Goal: Check status: Check status

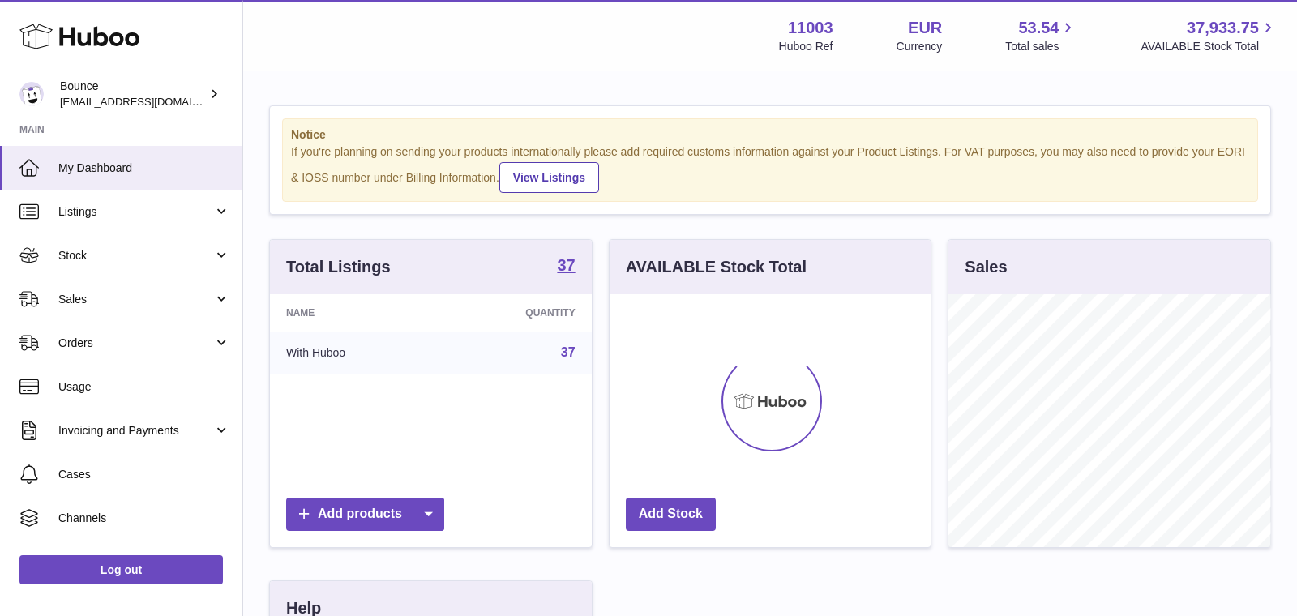
scroll to position [252, 322]
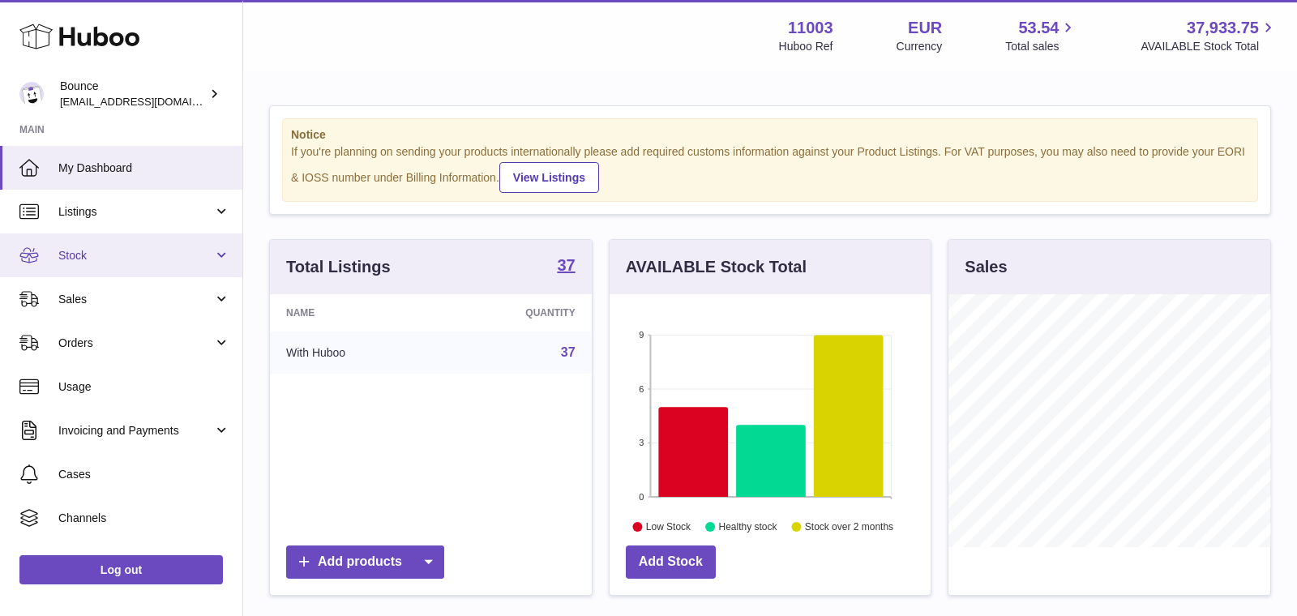
click at [156, 243] on link "Stock" at bounding box center [121, 255] width 242 height 44
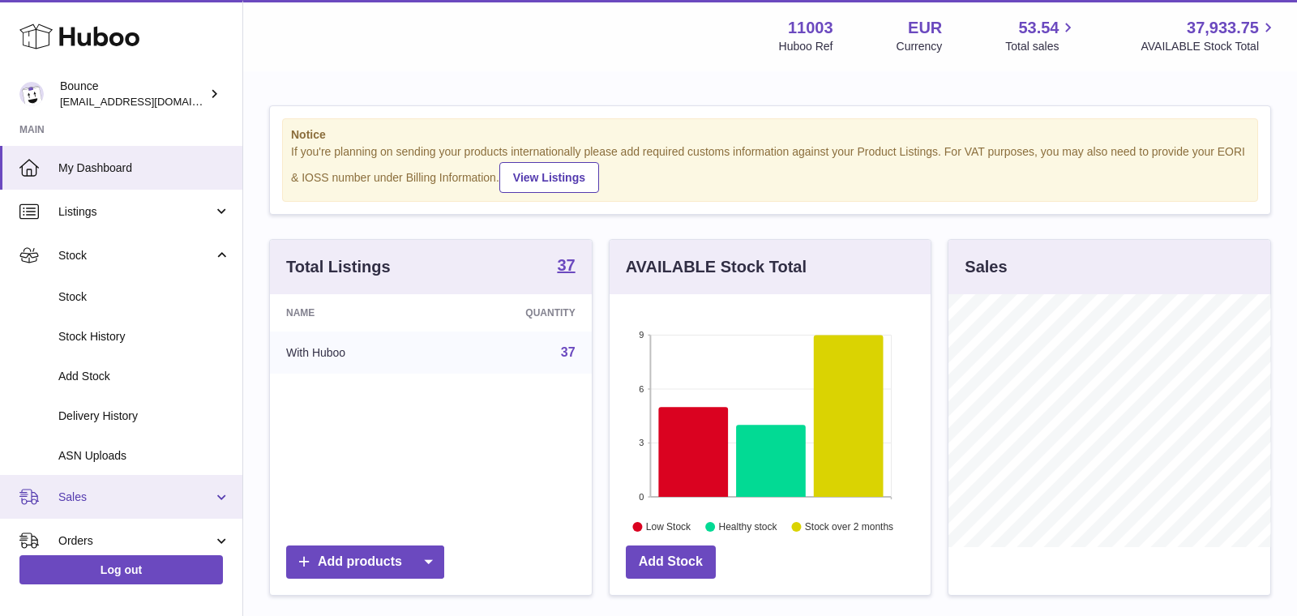
click at [141, 508] on link "Sales" at bounding box center [121, 497] width 242 height 44
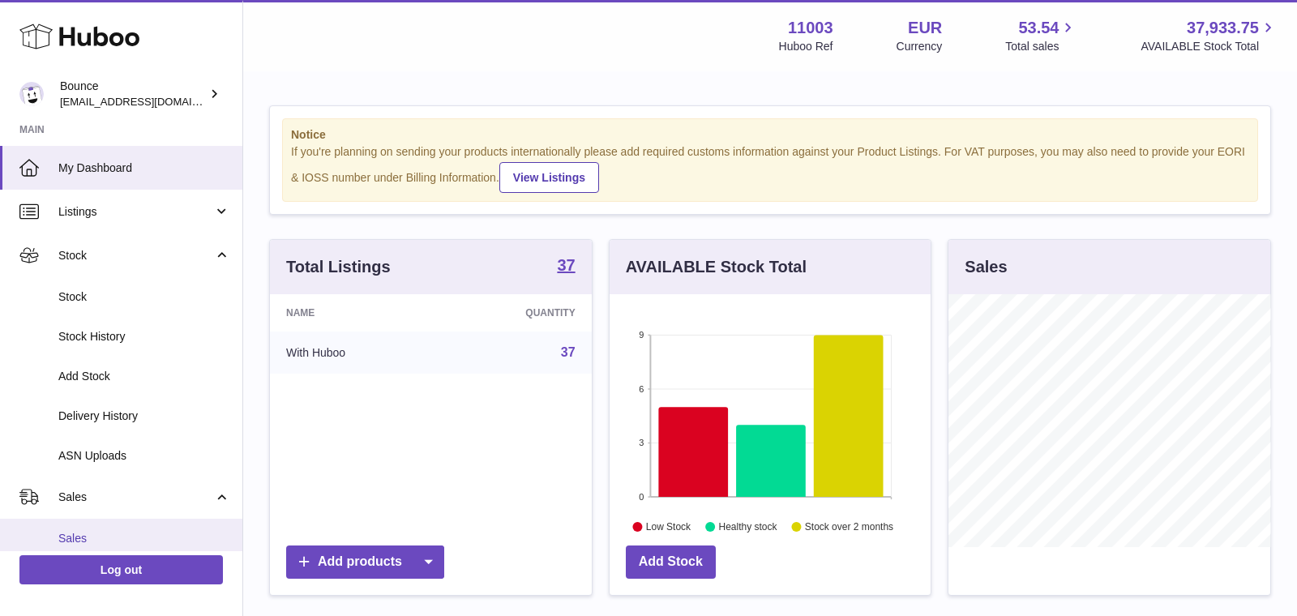
click at [135, 539] on span "Sales" at bounding box center [144, 538] width 172 height 15
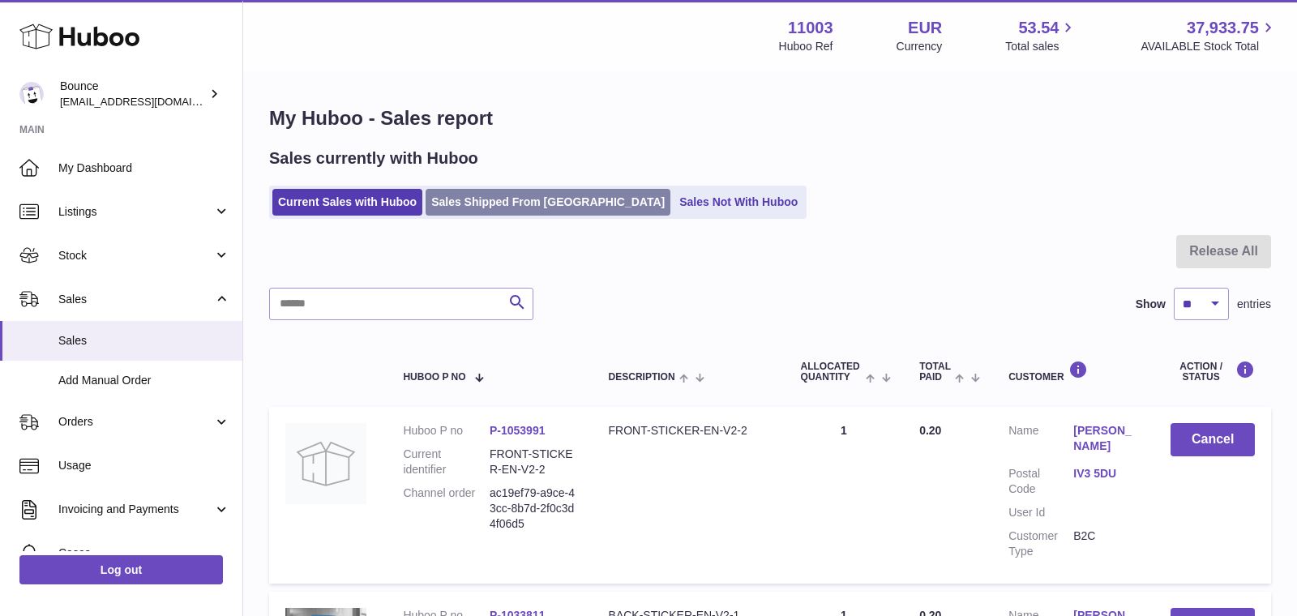
click at [490, 207] on link "Sales Shipped From [GEOGRAPHIC_DATA]" at bounding box center [548, 202] width 245 height 27
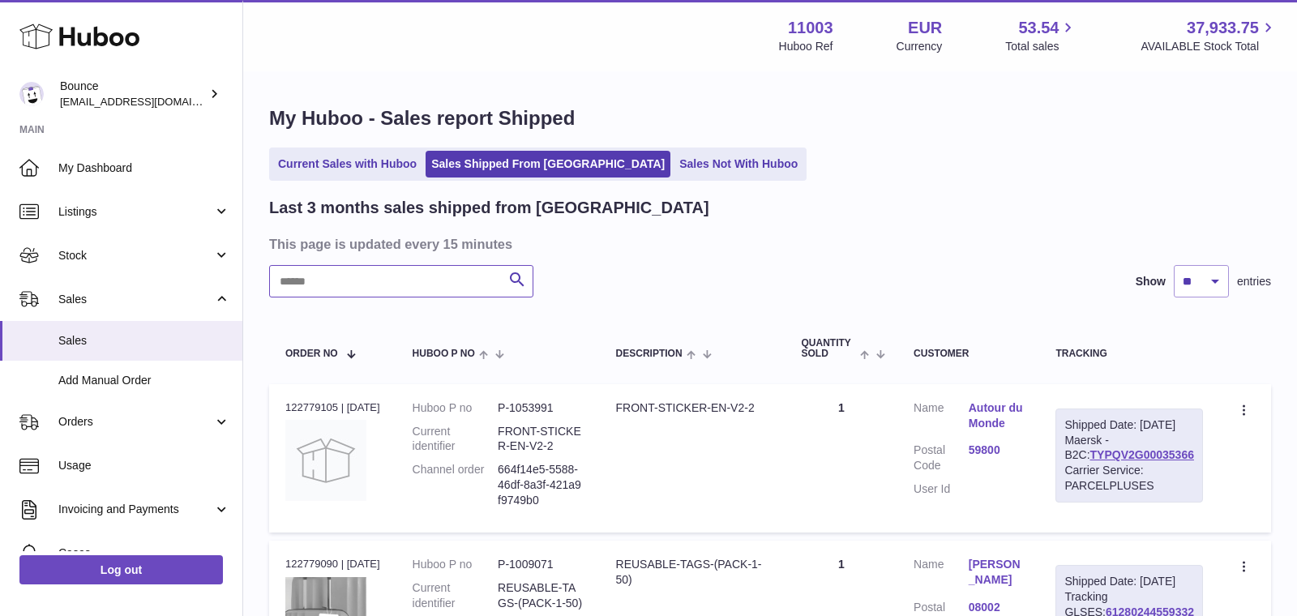
click at [418, 293] on input "text" at bounding box center [401, 281] width 264 height 32
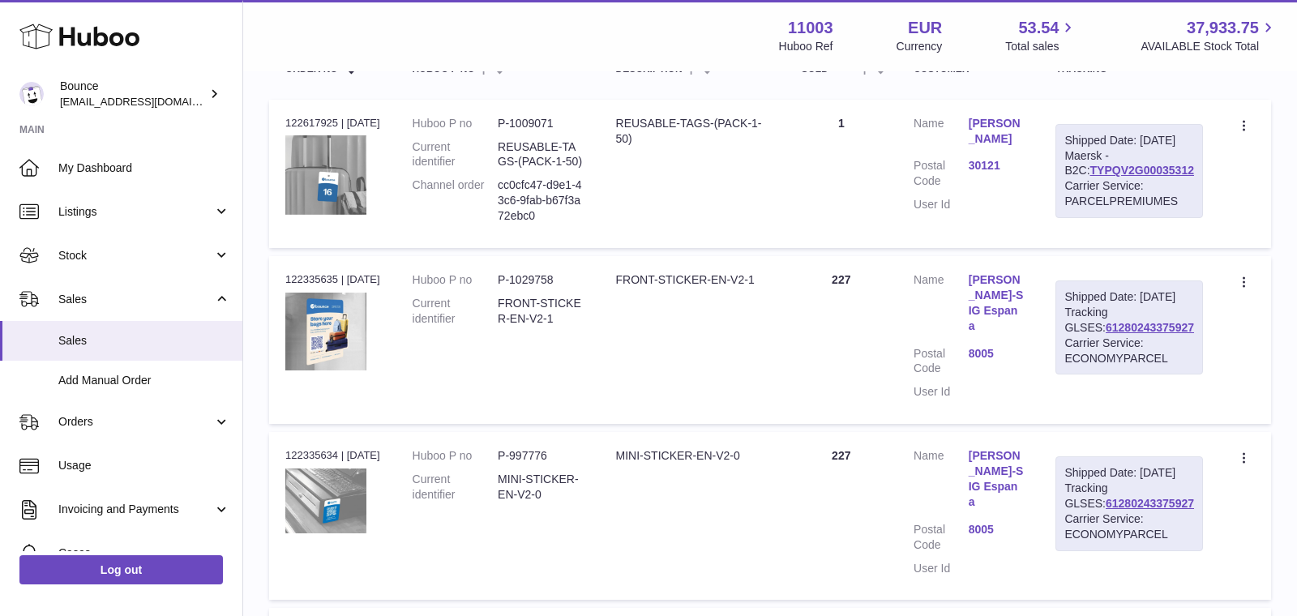
scroll to position [304, 0]
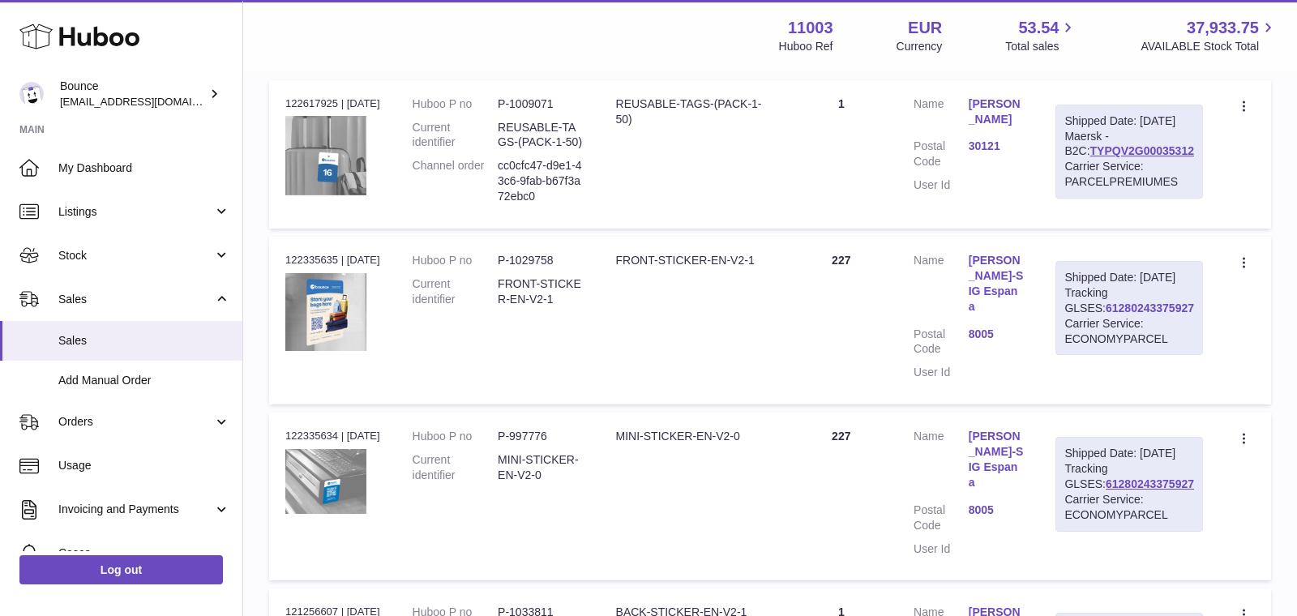
type input "*******"
click at [1112, 315] on link "61280243375927" at bounding box center [1150, 308] width 88 height 13
click at [1132, 491] on link "61280243375927" at bounding box center [1150, 484] width 88 height 13
